Goal: Information Seeking & Learning: Learn about a topic

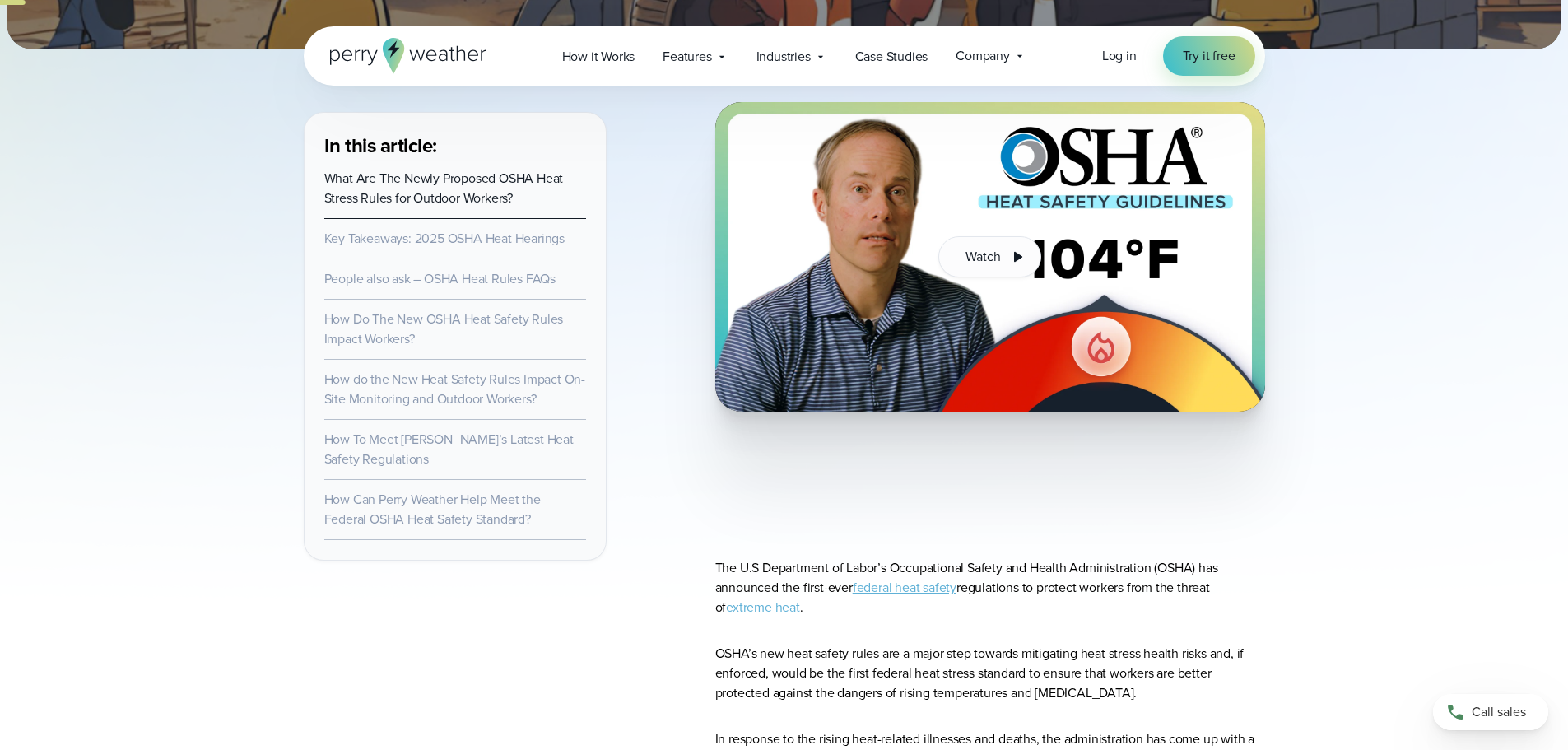
scroll to position [493, 0]
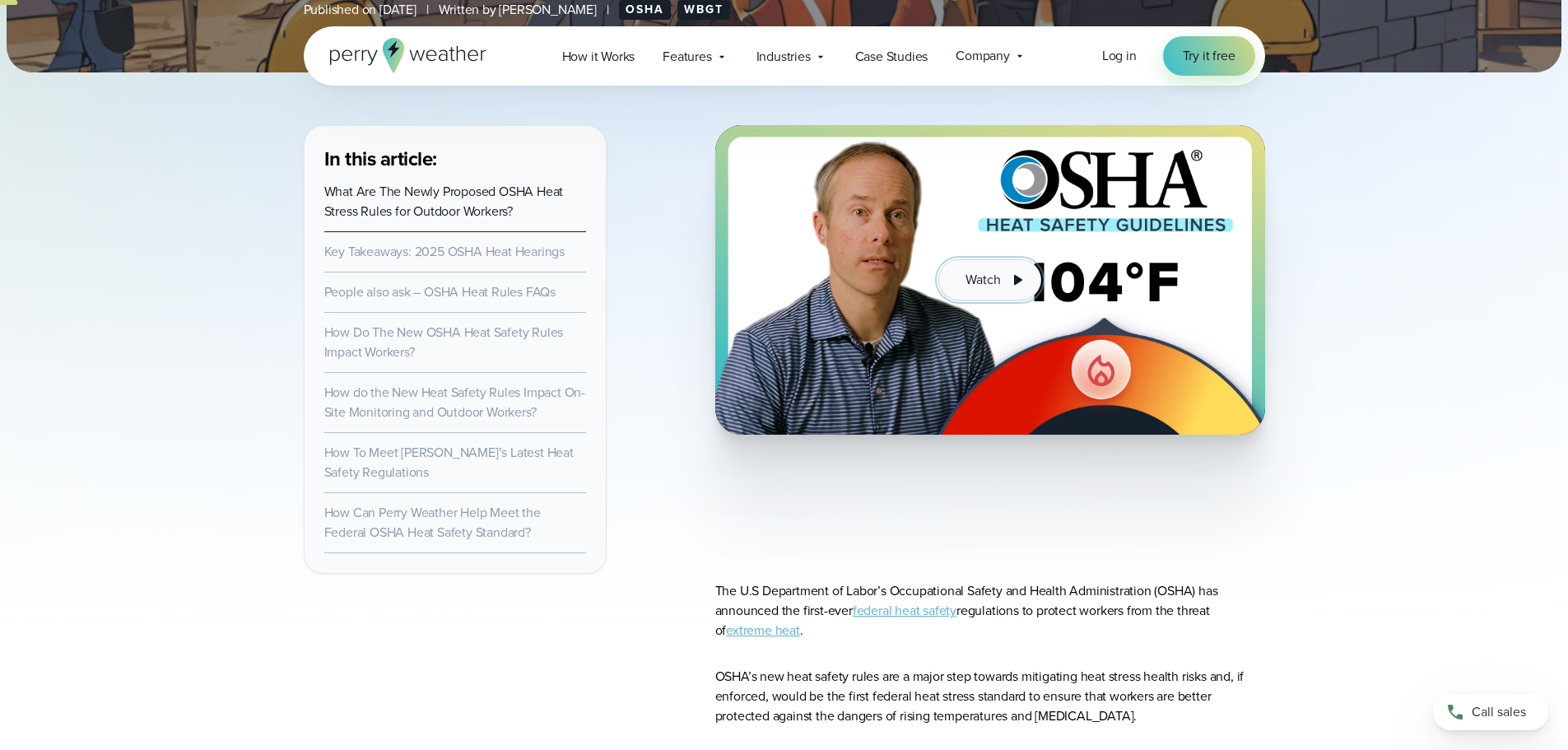
click at [957, 274] on button "Watch" at bounding box center [990, 279] width 102 height 41
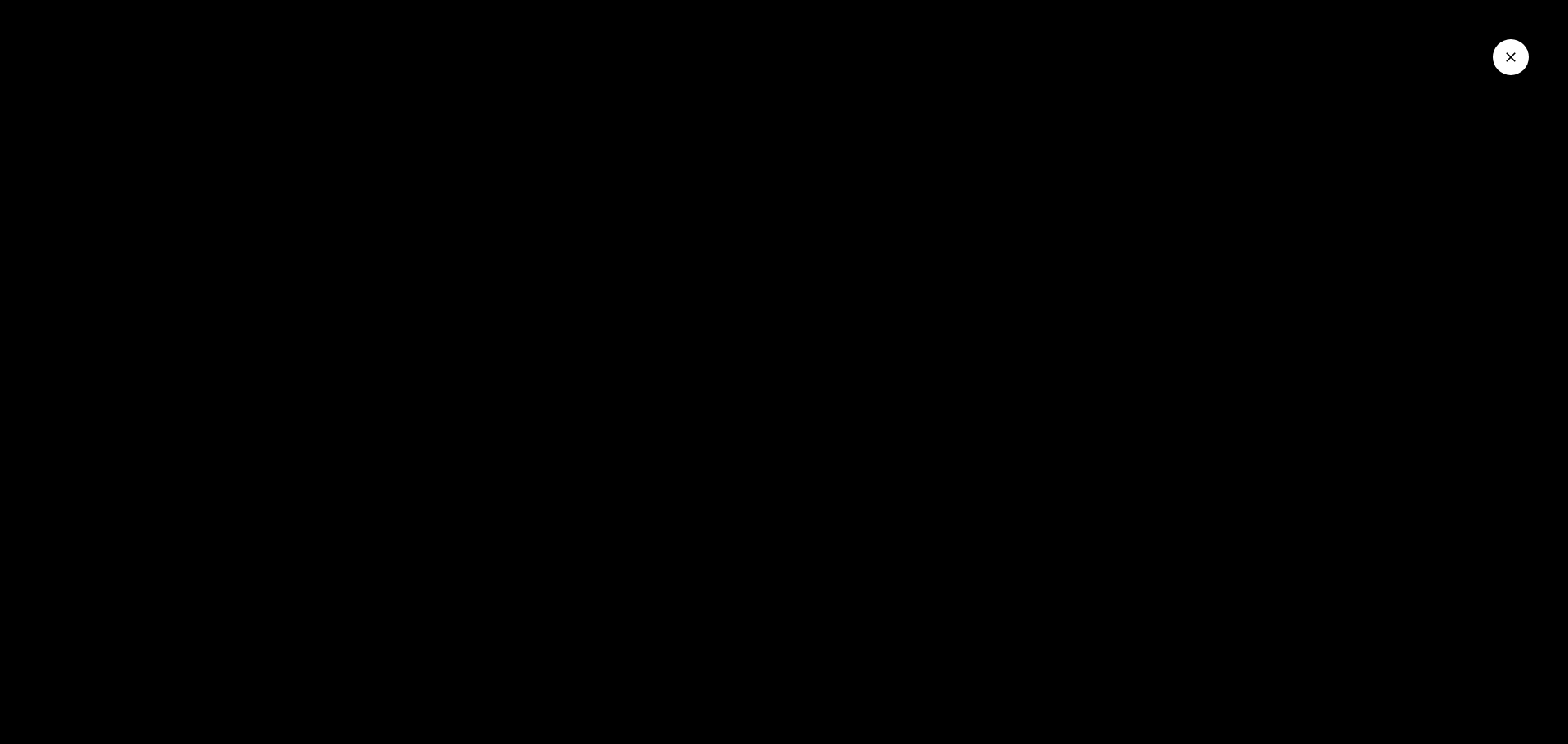
click at [1524, 56] on button "Close Video" at bounding box center [1511, 57] width 36 height 36
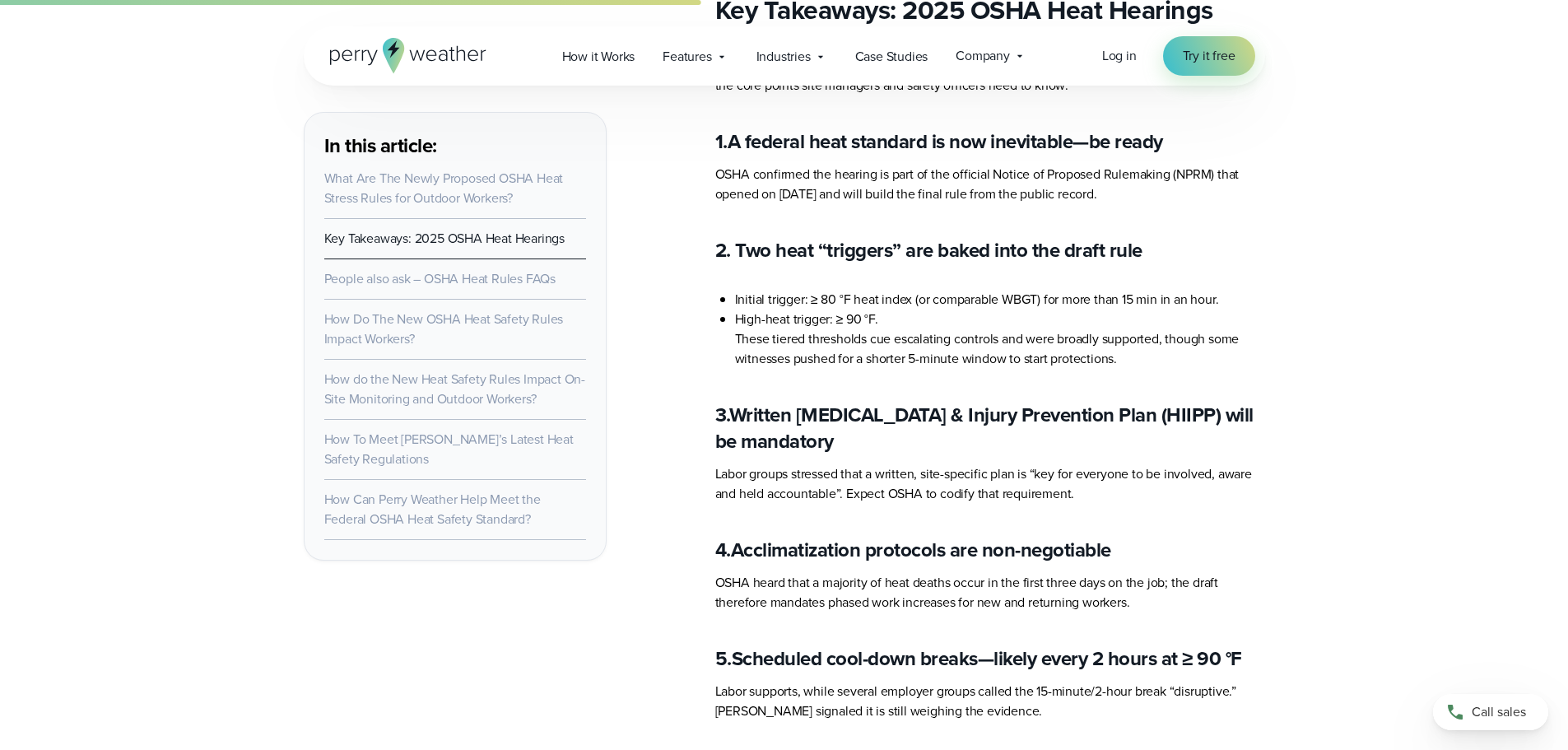
scroll to position [3457, 0]
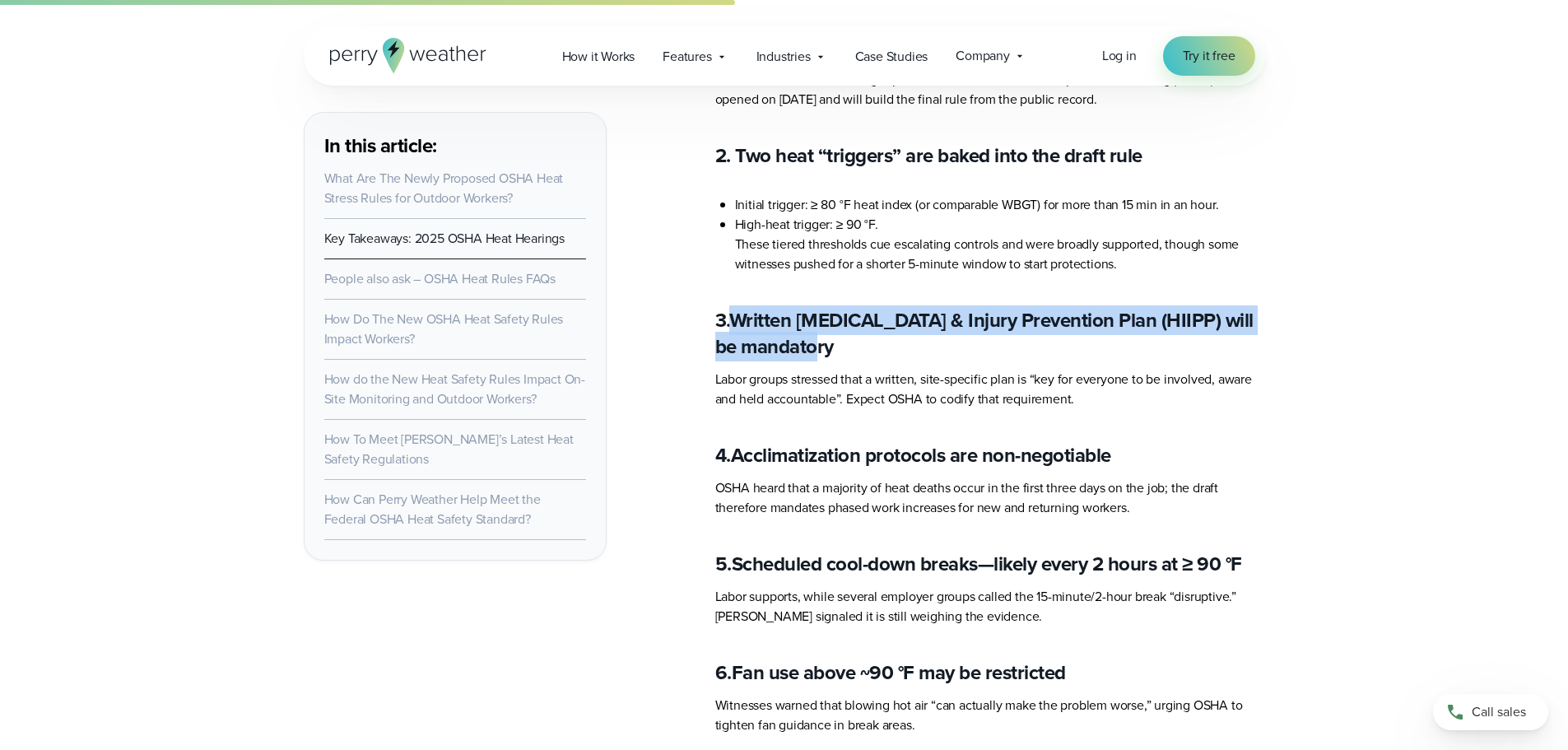
drag, startPoint x: 858, startPoint y: 337, endPoint x: 740, endPoint y: 310, distance: 121.0
click at [740, 310] on h4 "3. Written Heat Illness & Injury Prevention Plan (HIIPP) will be mandatory" at bounding box center [990, 333] width 550 height 53
copy strong "Written [MEDICAL_DATA] & Injury Prevention Plan (HIIPP) will be mandatory"
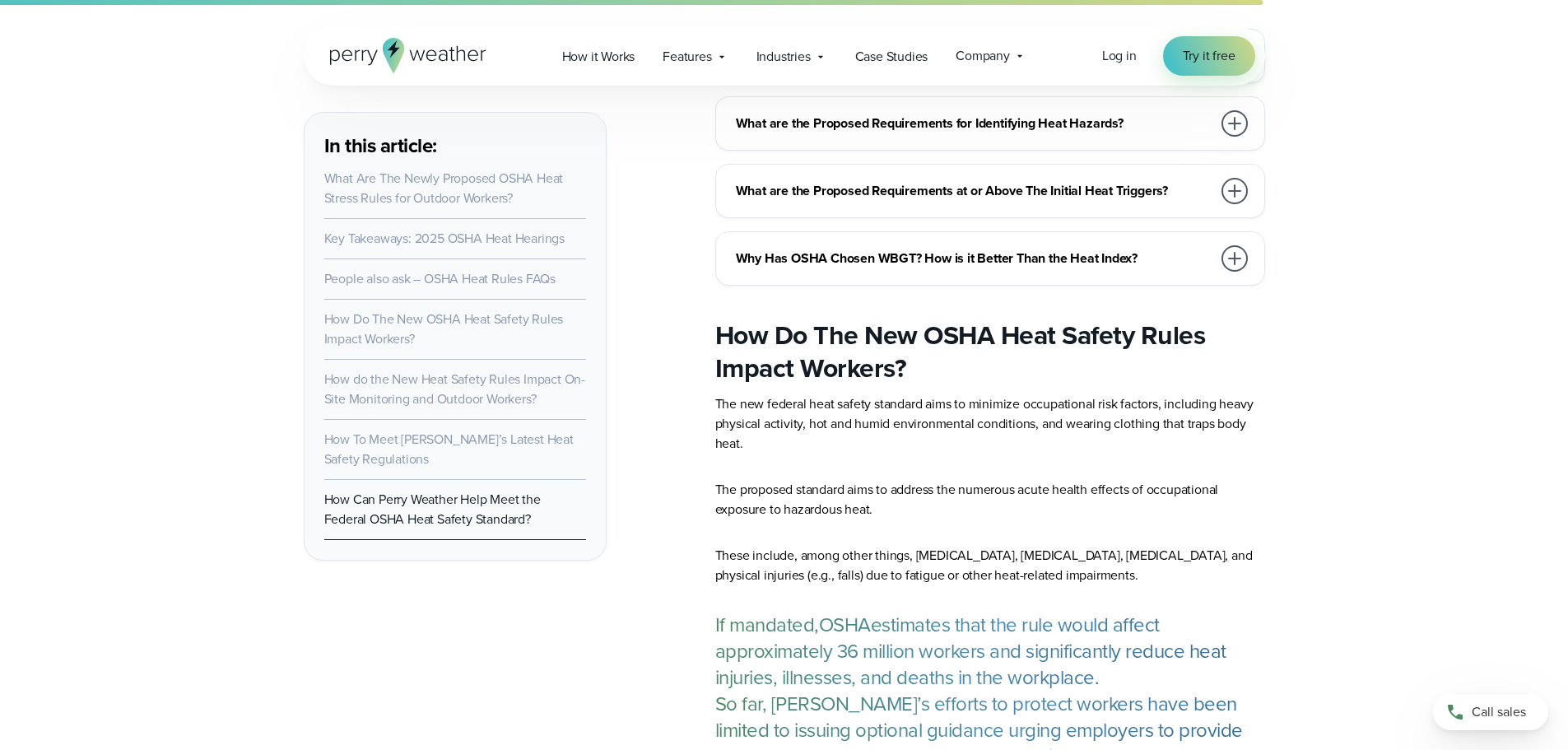
scroll to position [5332, 0]
